Goal: Find contact information: Find contact information

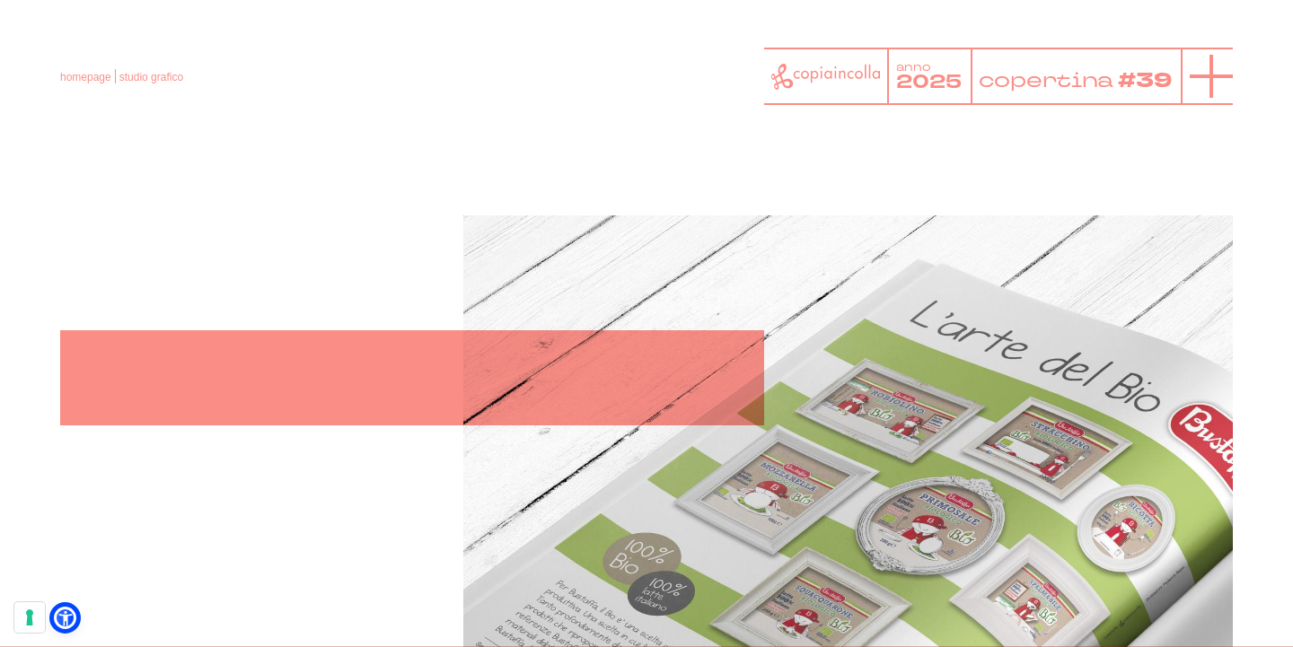
click at [1216, 76] on line at bounding box center [1210, 76] width 43 height 0
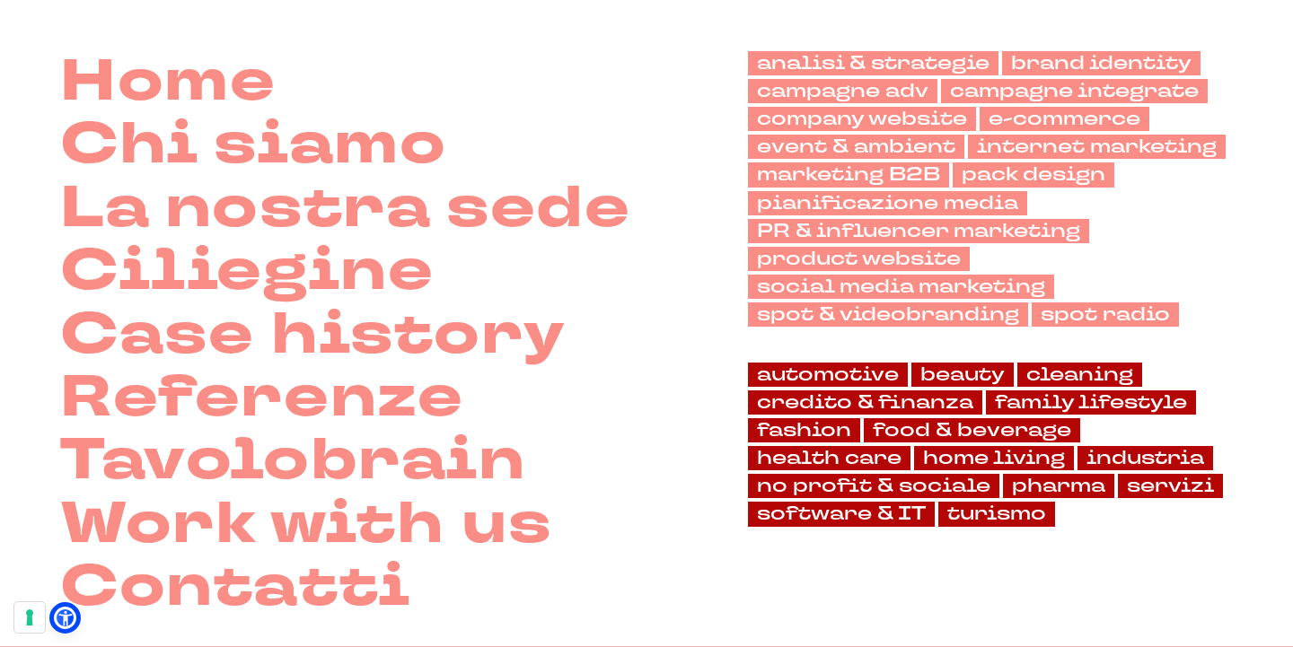
scroll to position [84, 0]
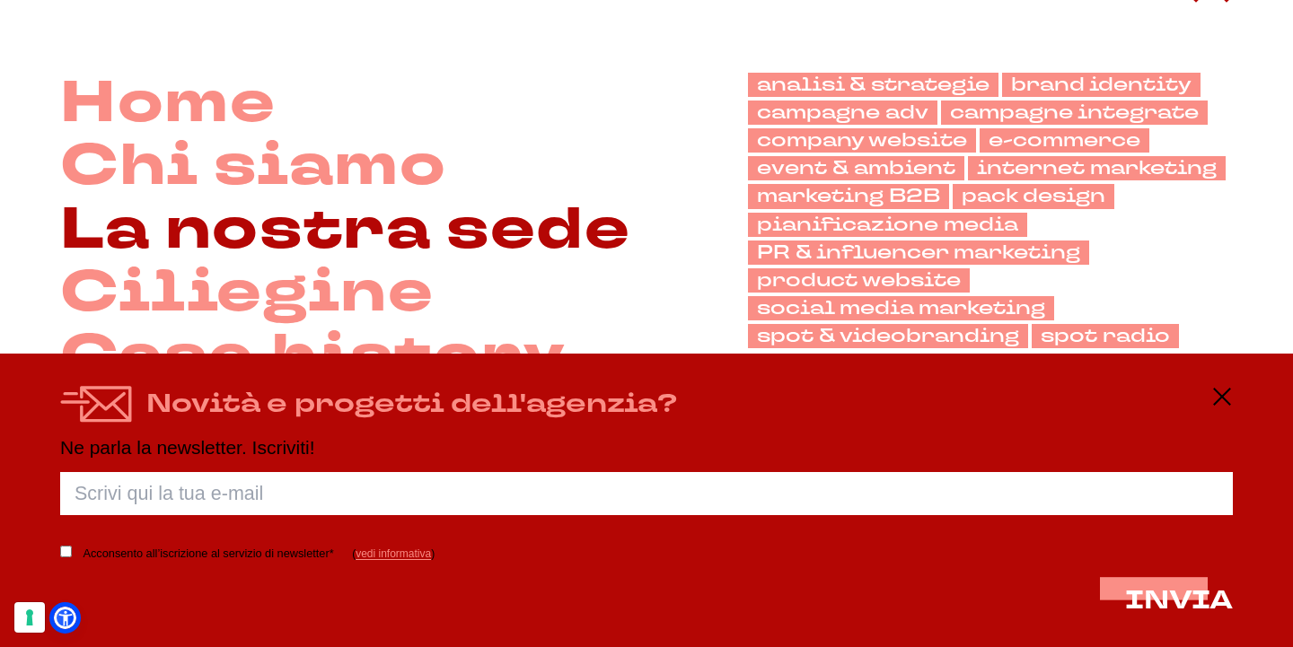
click at [402, 257] on link "La nostra sede" at bounding box center [345, 230] width 570 height 63
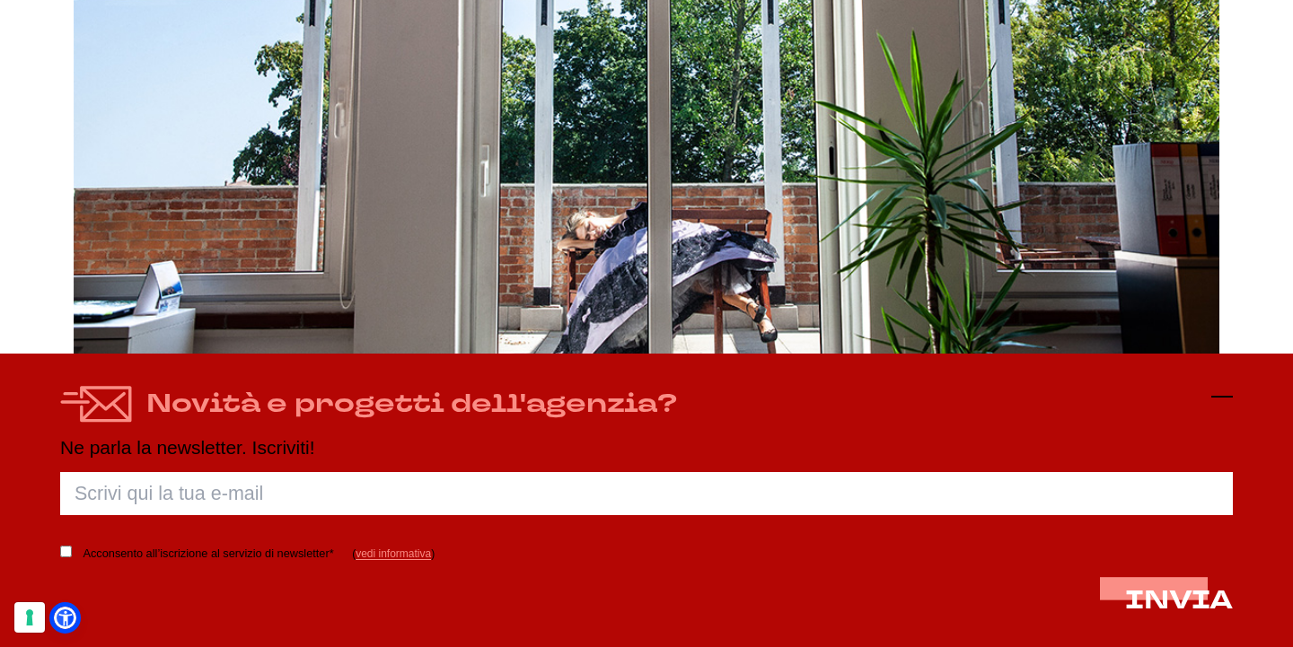
click at [1225, 389] on icon at bounding box center [1222, 397] width 22 height 22
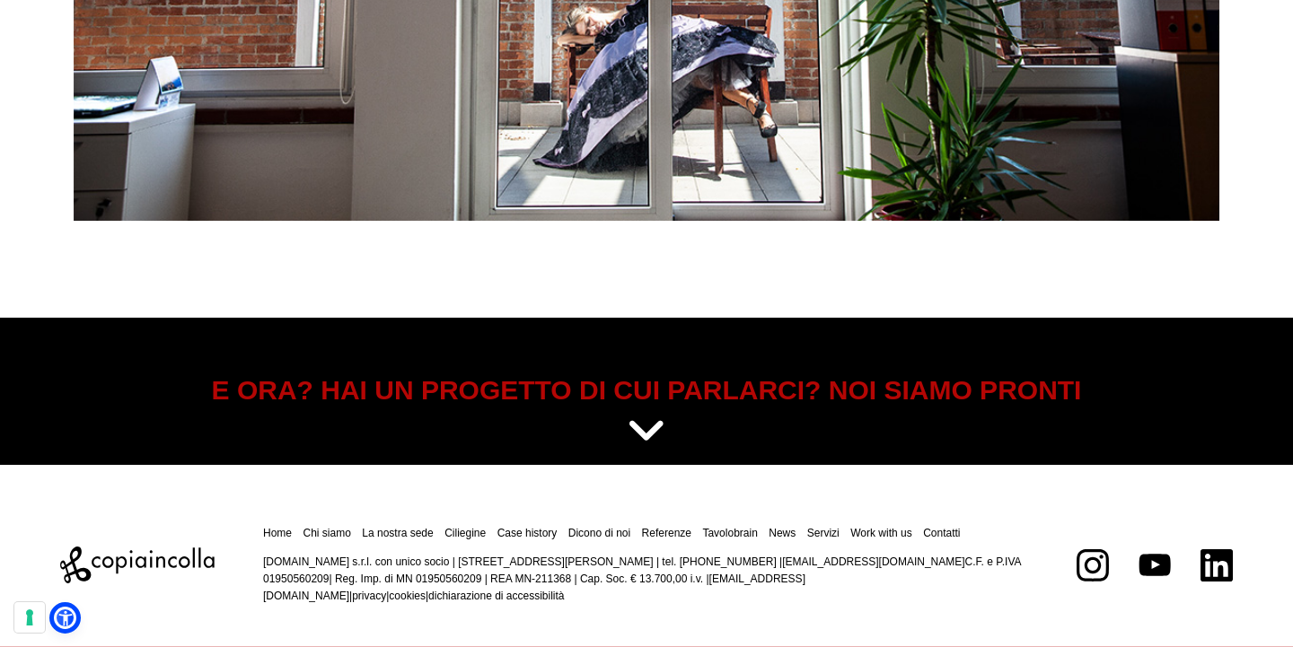
scroll to position [7073, 0]
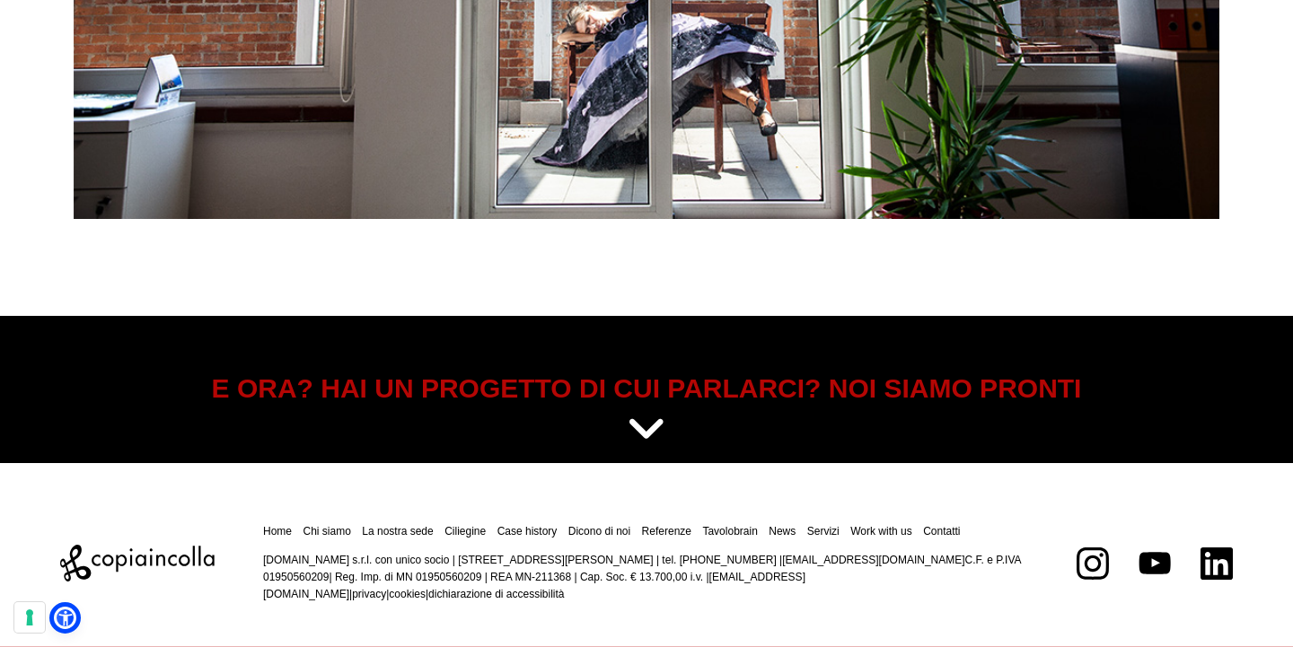
drag, startPoint x: 699, startPoint y: 557, endPoint x: 573, endPoint y: 549, distance: 126.8
click at [573, 552] on p "[DOMAIN_NAME] s.r.l. con unico socio | [STREET_ADDRESS][PERSON_NAME] | tel. [PH…" at bounding box center [646, 578] width 766 height 52
copy p "San Giorgio Bigarello ([GEOGRAPHIC_DATA])"
